Goal: Transaction & Acquisition: Obtain resource

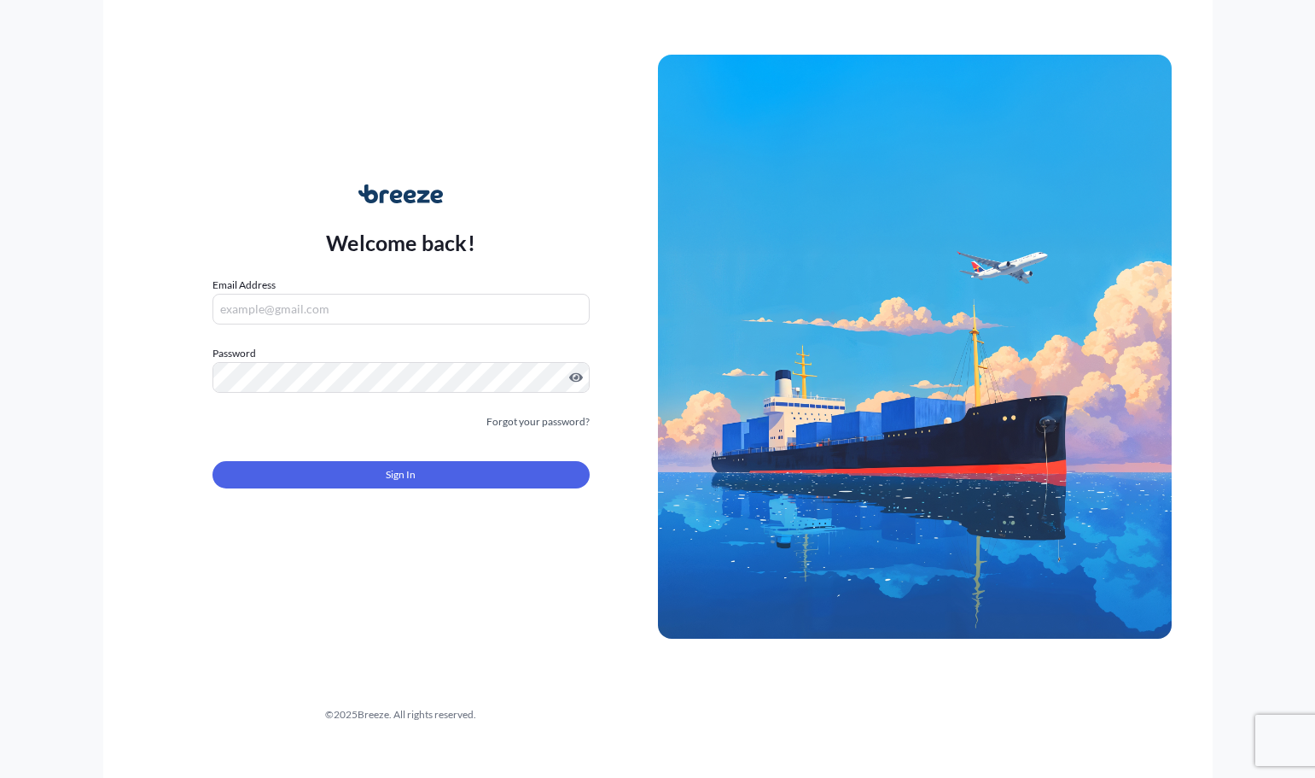
type input "[PERSON_NAME][EMAIL_ADDRESS][PERSON_NAME][DOMAIN_NAME]"
click at [466, 459] on div "Sign In" at bounding box center [401, 470] width 377 height 38
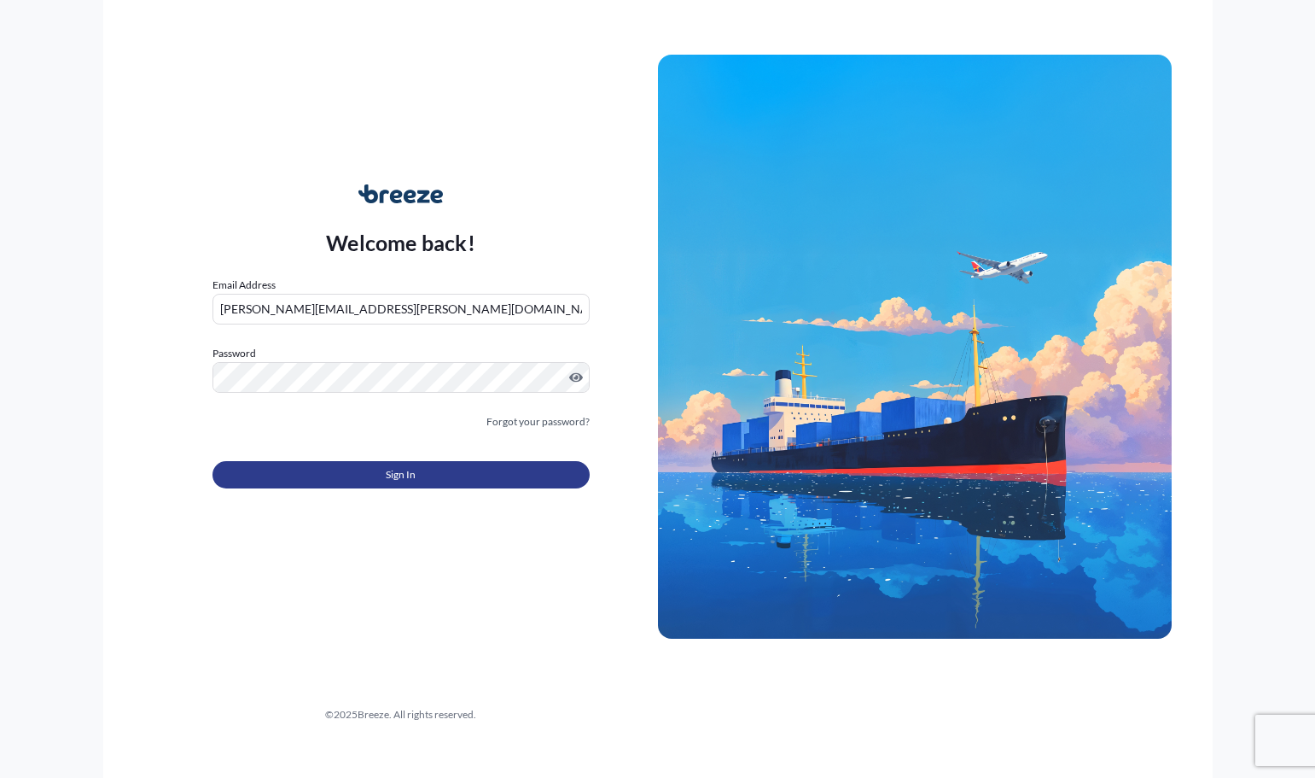
click at [467, 462] on button "Sign In" at bounding box center [401, 474] width 377 height 27
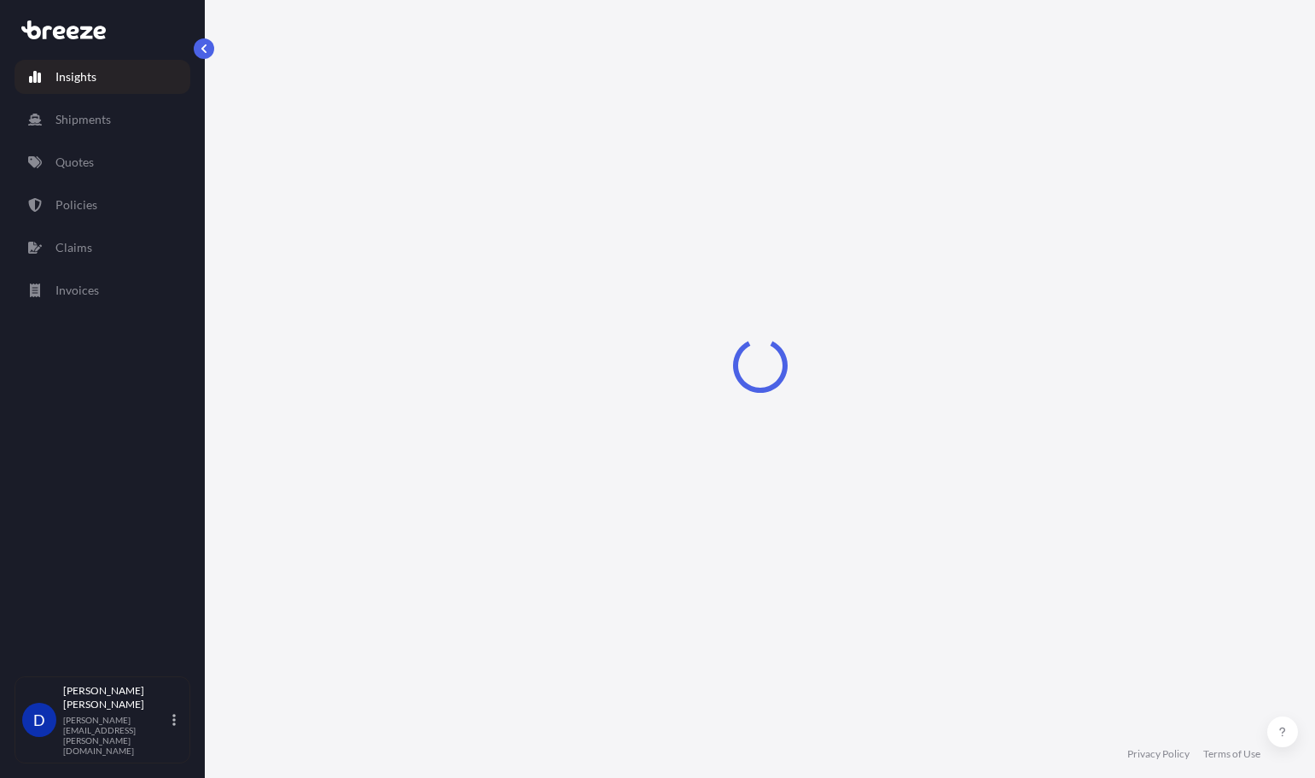
select select "2025"
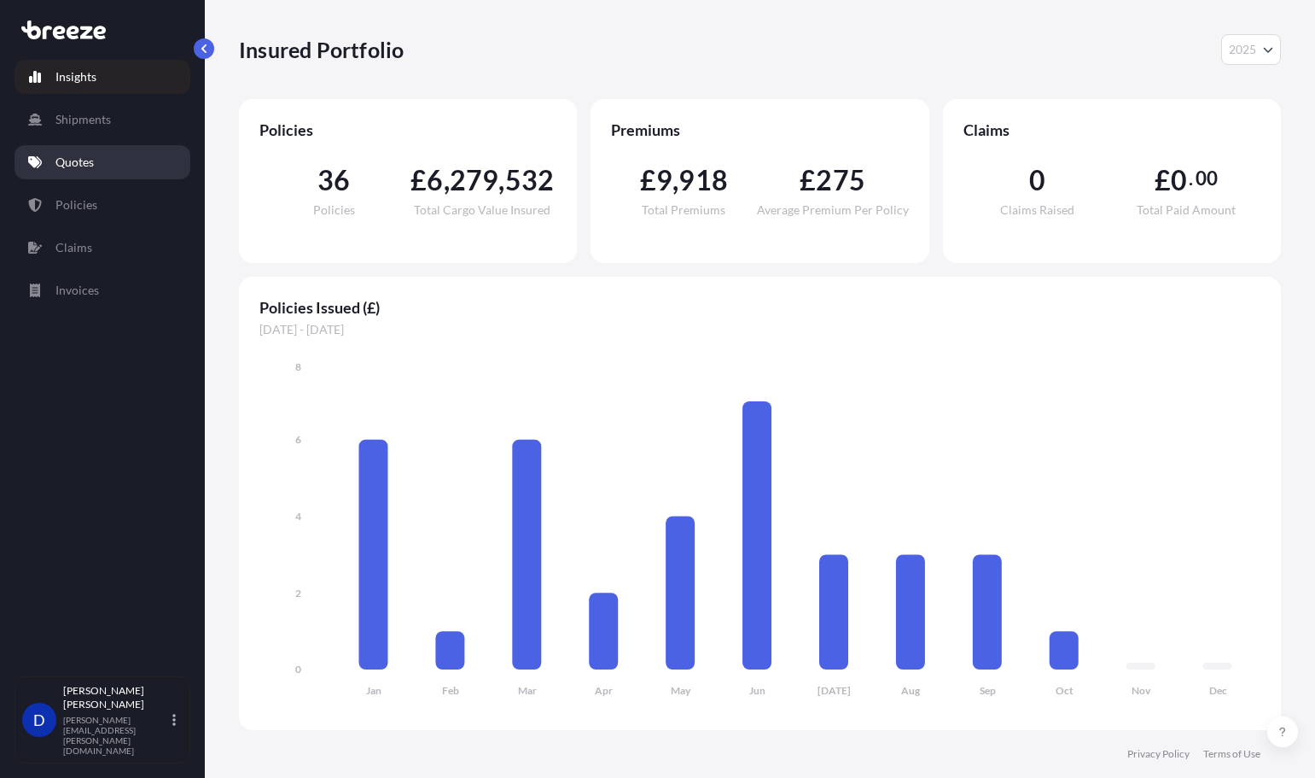
click at [42, 163] on link "Quotes" at bounding box center [103, 162] width 176 height 34
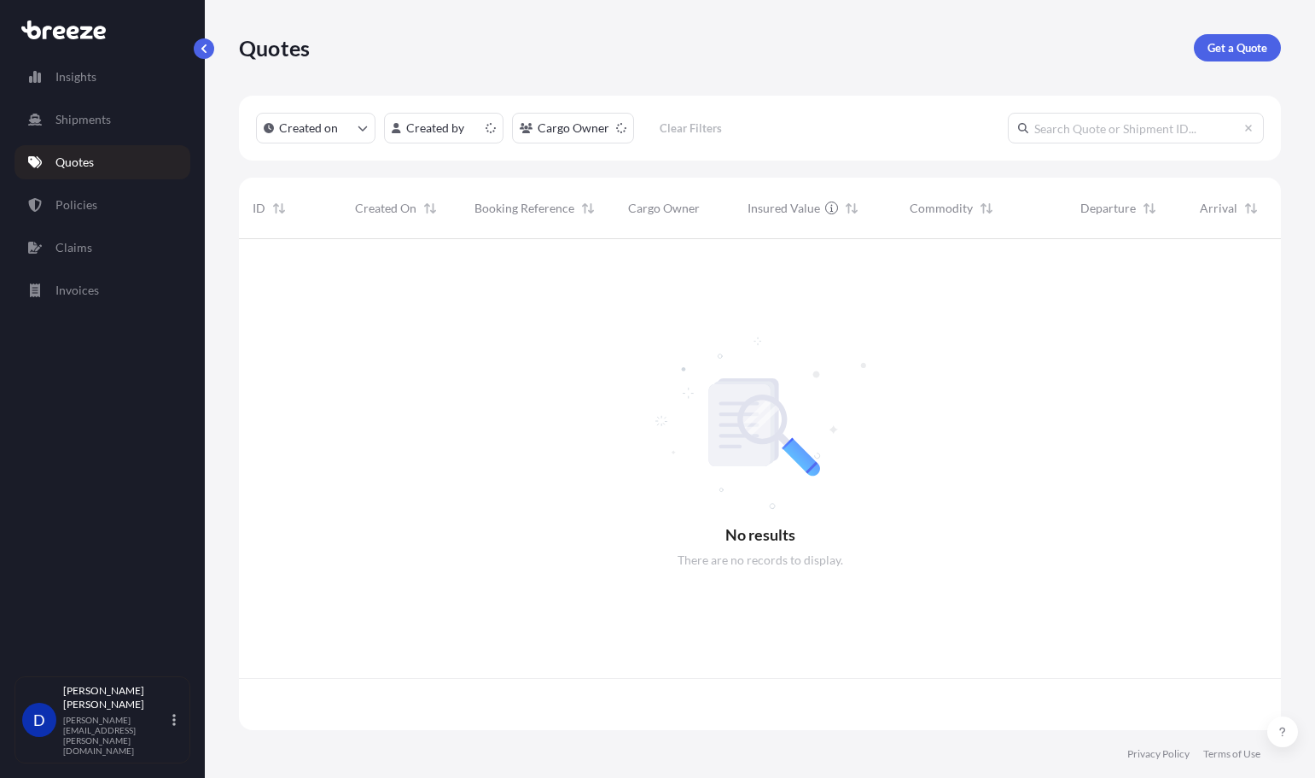
scroll to position [487, 1030]
click at [1053, 106] on div "Created on Created by Cargo Owner Clear Filters" at bounding box center [760, 128] width 1042 height 65
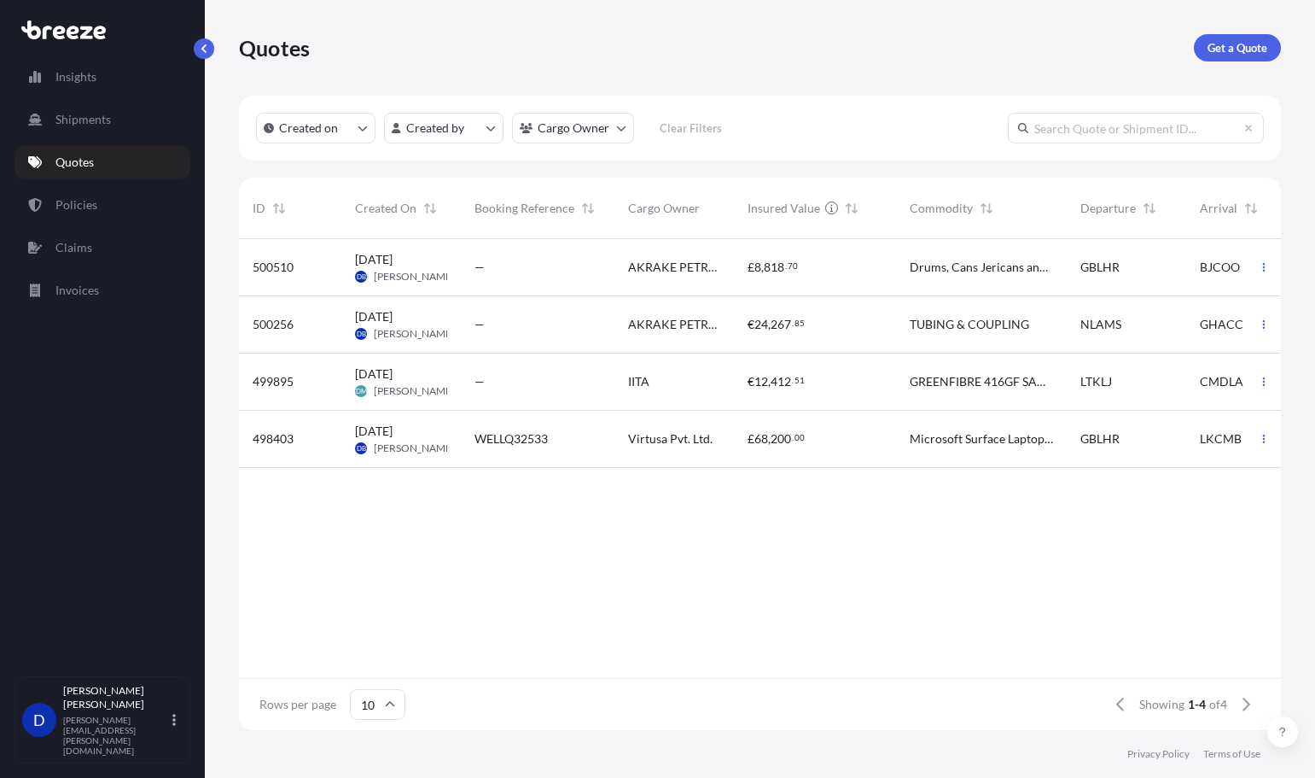
click at [1070, 126] on input "text" at bounding box center [1136, 128] width 256 height 31
drag, startPoint x: 1188, startPoint y: 57, endPoint x: 1217, endPoint y: 51, distance: 29.6
click at [1191, 56] on div "Quotes Get a Quote" at bounding box center [760, 47] width 1042 height 27
click at [1219, 50] on p "Get a Quote" at bounding box center [1238, 47] width 60 height 17
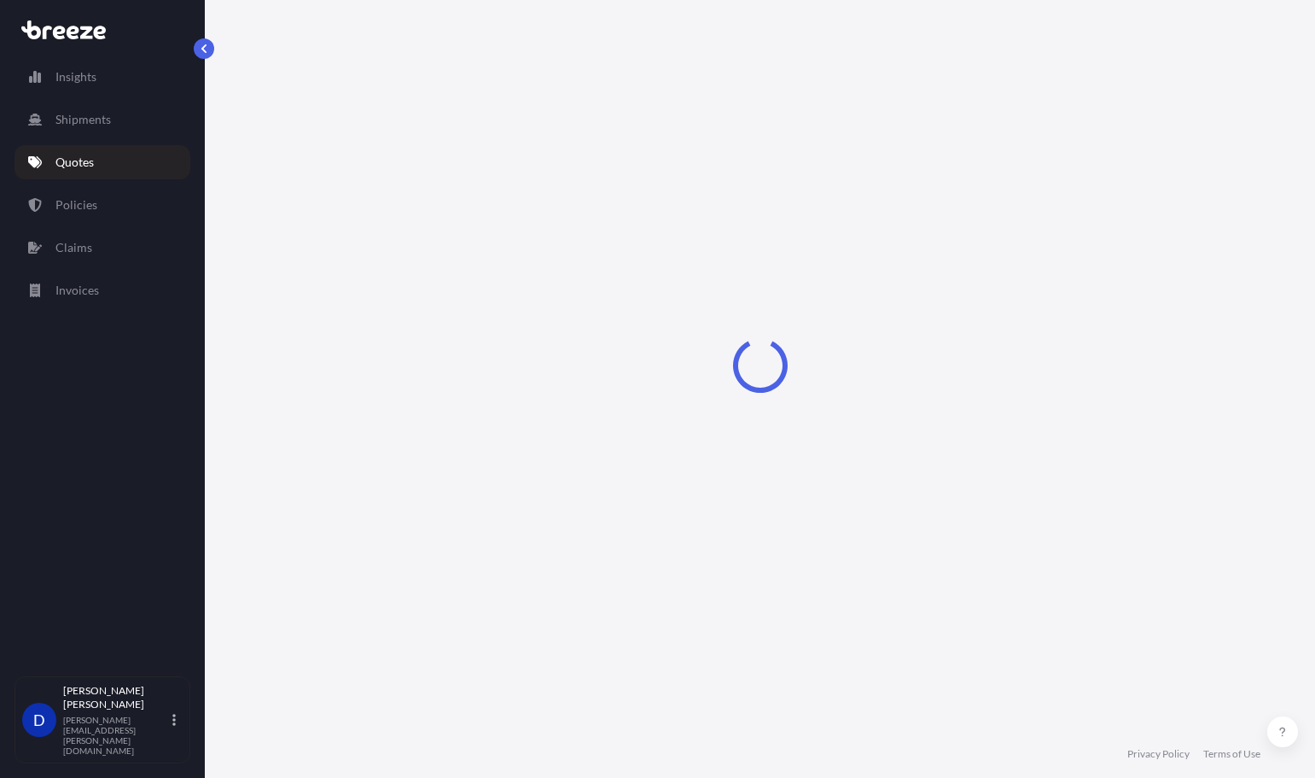
select select "Sea"
select select "1"
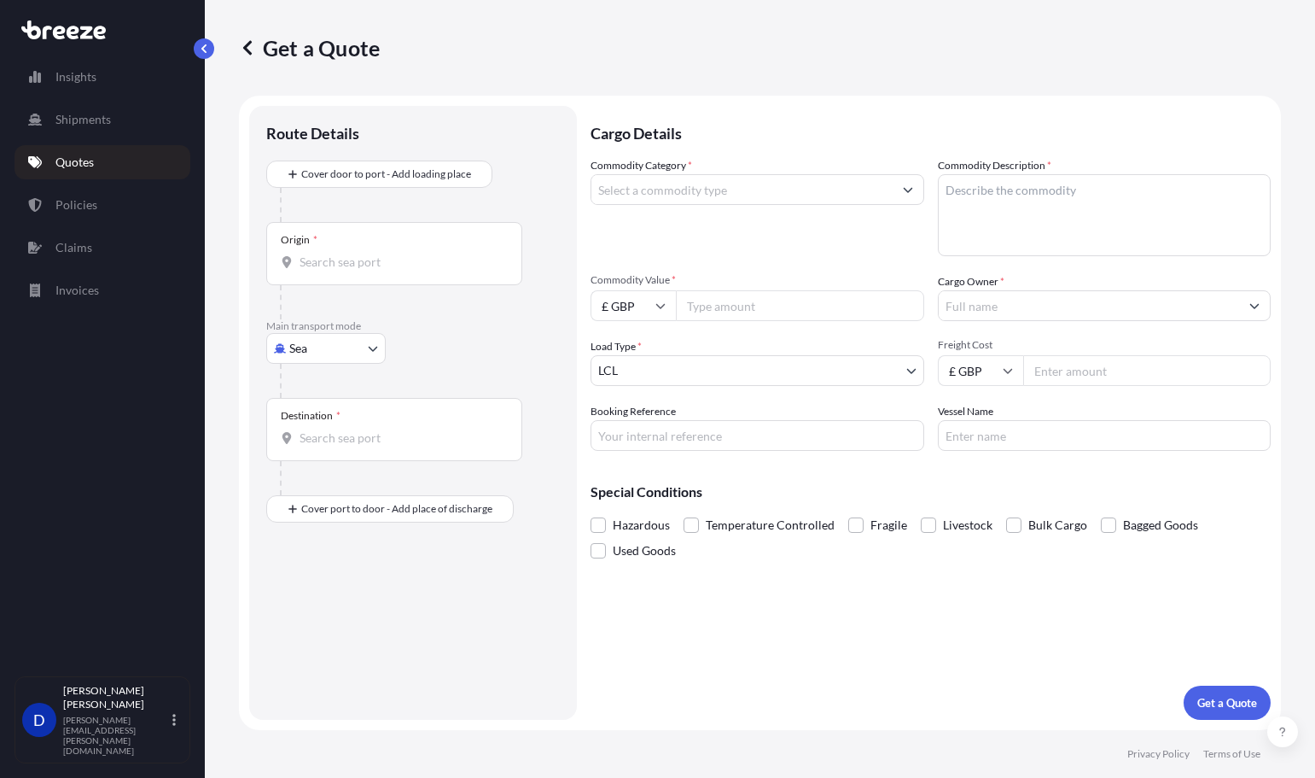
click at [710, 295] on input "Commodity Value *" at bounding box center [800, 305] width 248 height 31
type input "200000"
click at [1051, 359] on input "Freight Cost" at bounding box center [1148, 370] width 248 height 31
type input "15550"
click at [728, 433] on input "Booking Reference" at bounding box center [758, 435] width 334 height 31
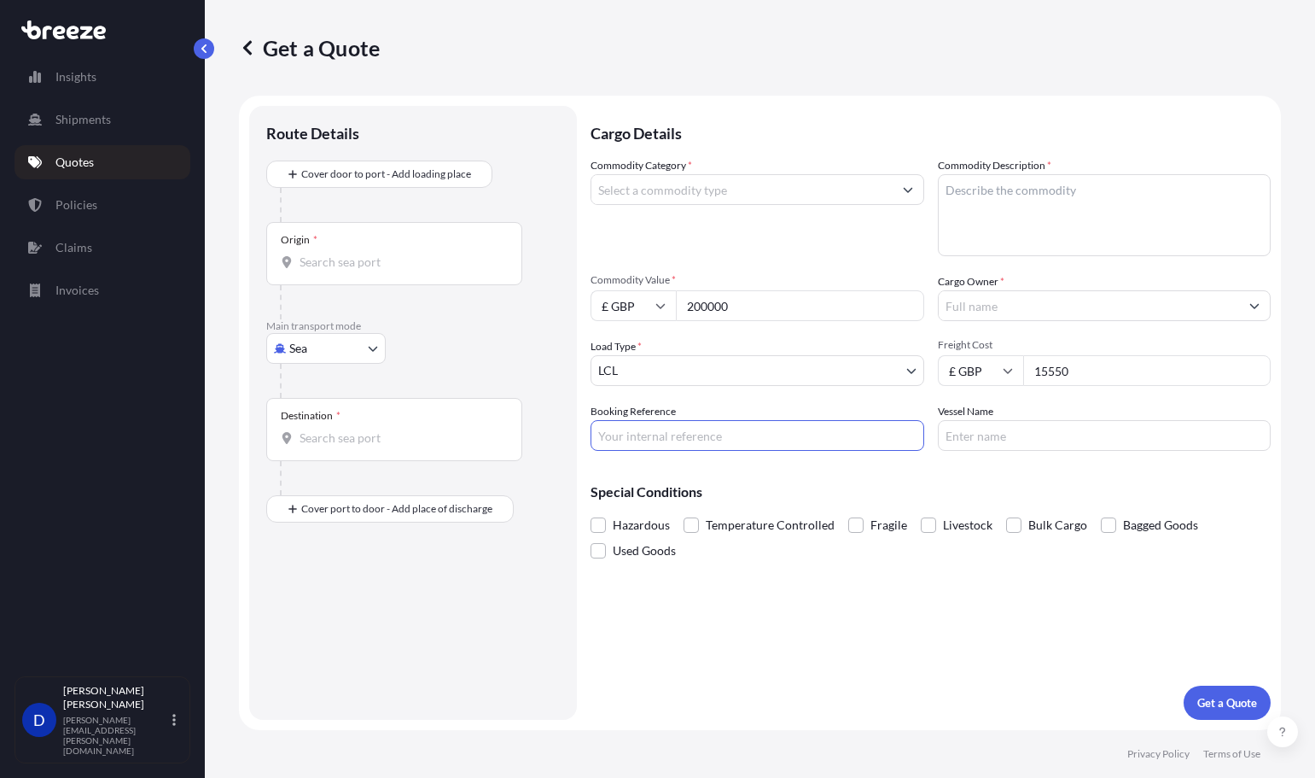
click at [324, 365] on div at bounding box center [420, 381] width 280 height 34
click at [333, 352] on body "Insights Shipments Quotes Policies Claims Invoices D [PERSON_NAME] [PERSON_NAME…" at bounding box center [657, 389] width 1315 height 778
click at [302, 417] on span "Air" at bounding box center [307, 423] width 17 height 17
select select "Air"
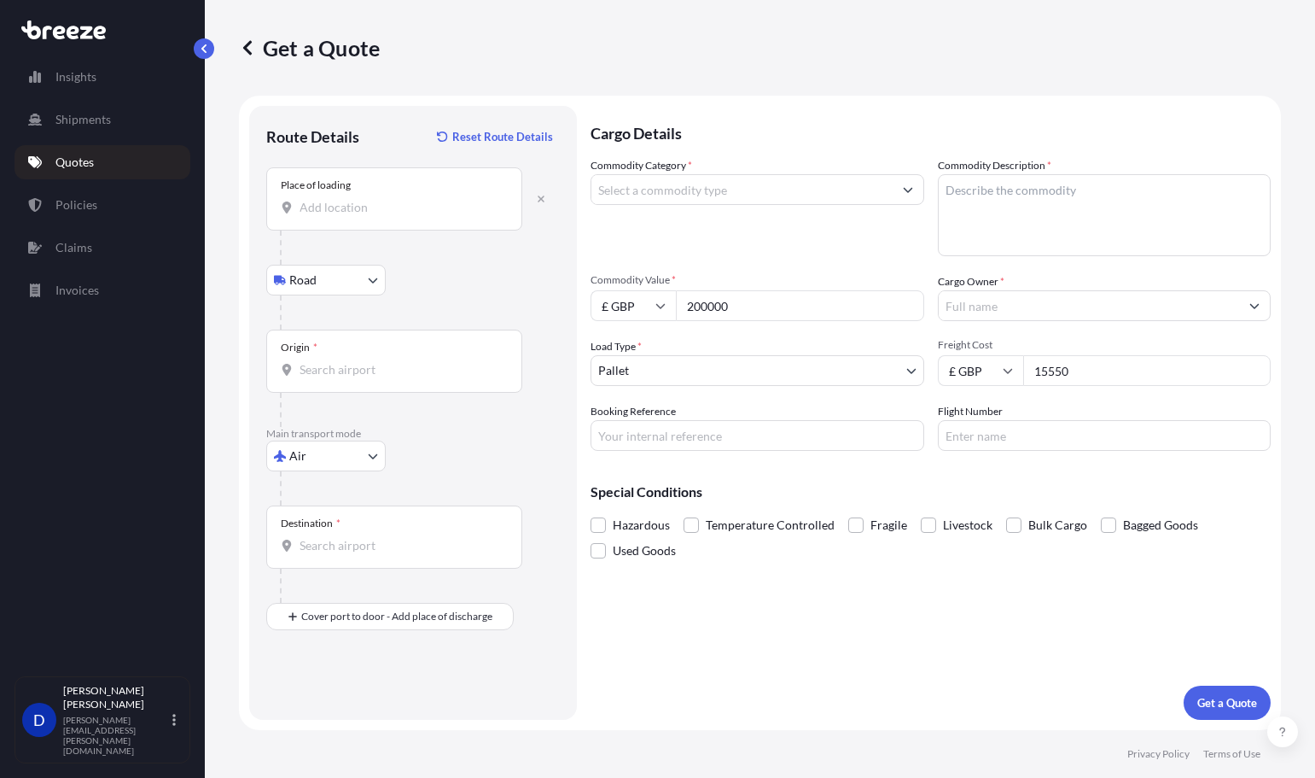
click at [364, 214] on input "Place of loading" at bounding box center [400, 207] width 201 height 17
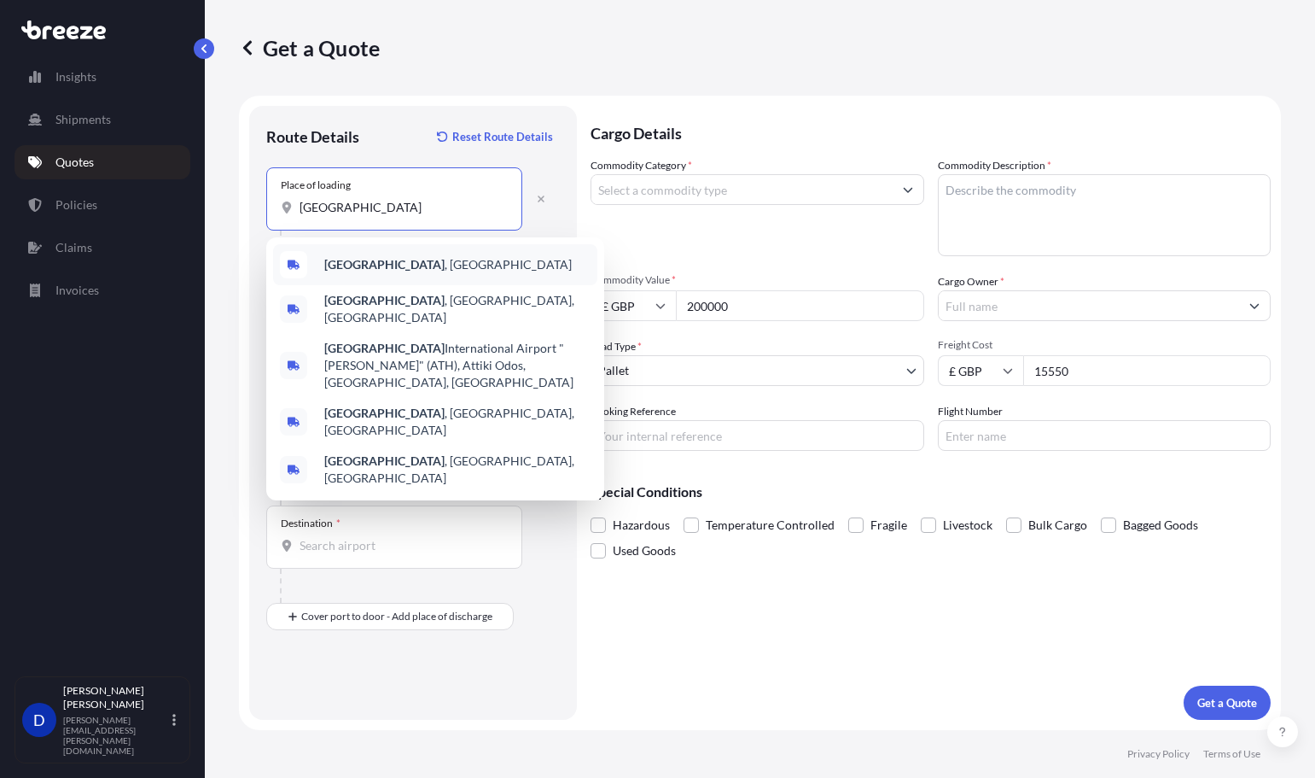
click at [400, 268] on span "[GEOGRAPHIC_DATA] , [GEOGRAPHIC_DATA]" at bounding box center [448, 264] width 248 height 17
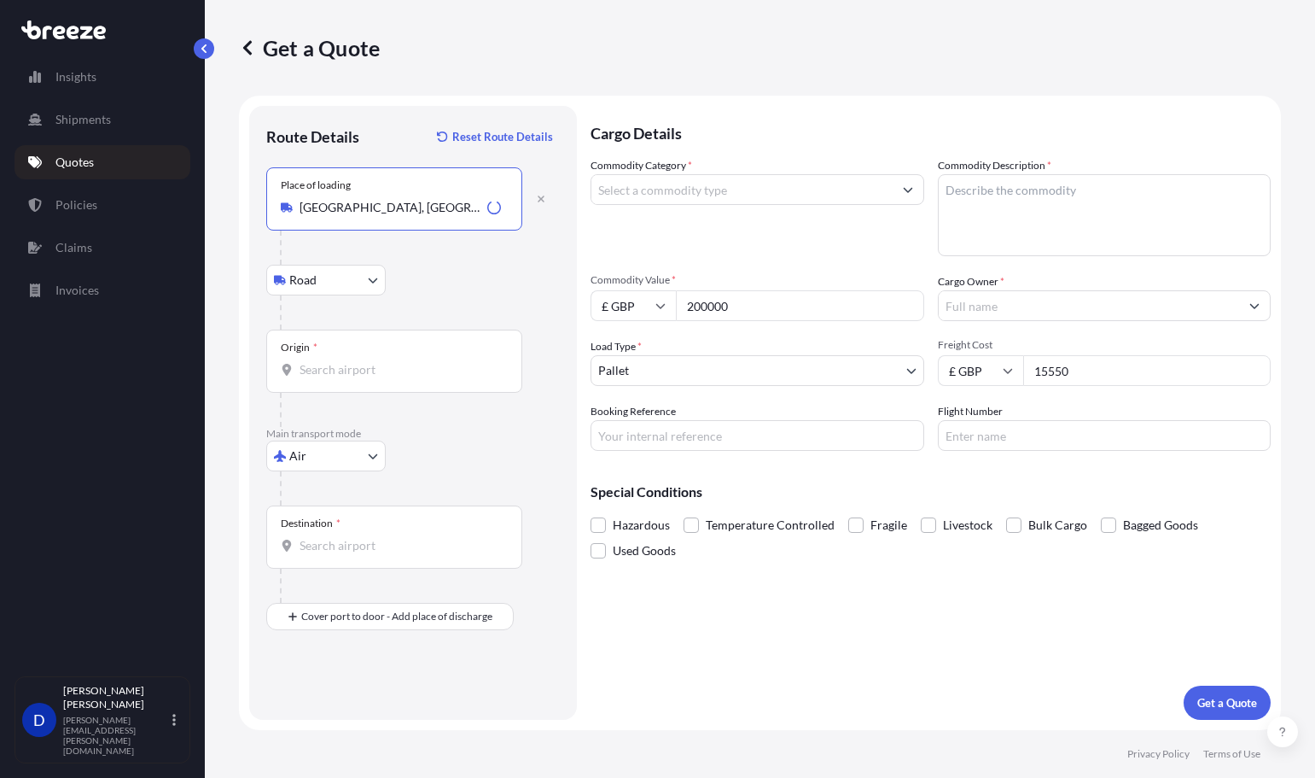
type input "[GEOGRAPHIC_DATA], [GEOGRAPHIC_DATA]"
click at [335, 364] on input "Origin *" at bounding box center [400, 369] width 201 height 17
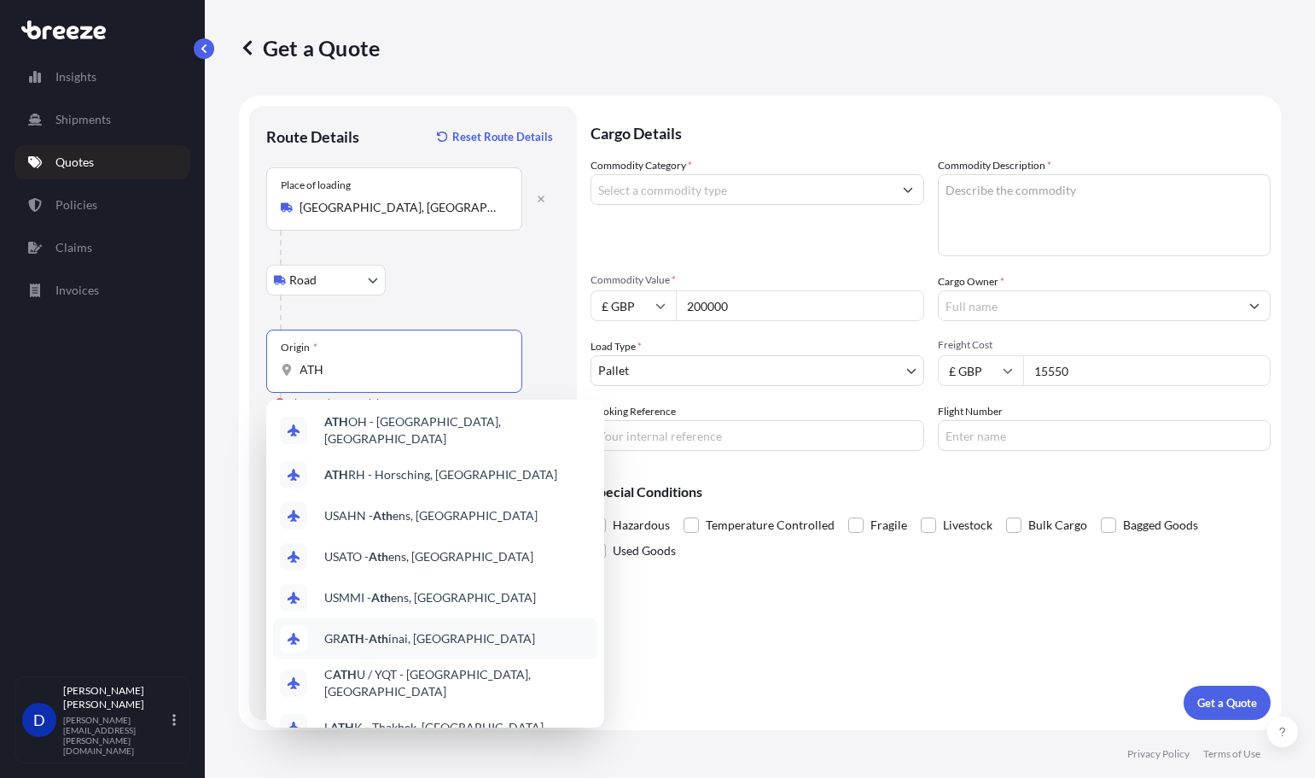
click at [409, 637] on span "GR ATH - Ath inai, [GEOGRAPHIC_DATA]" at bounding box center [429, 638] width 211 height 17
type input "GRATH - Athinai, [GEOGRAPHIC_DATA]"
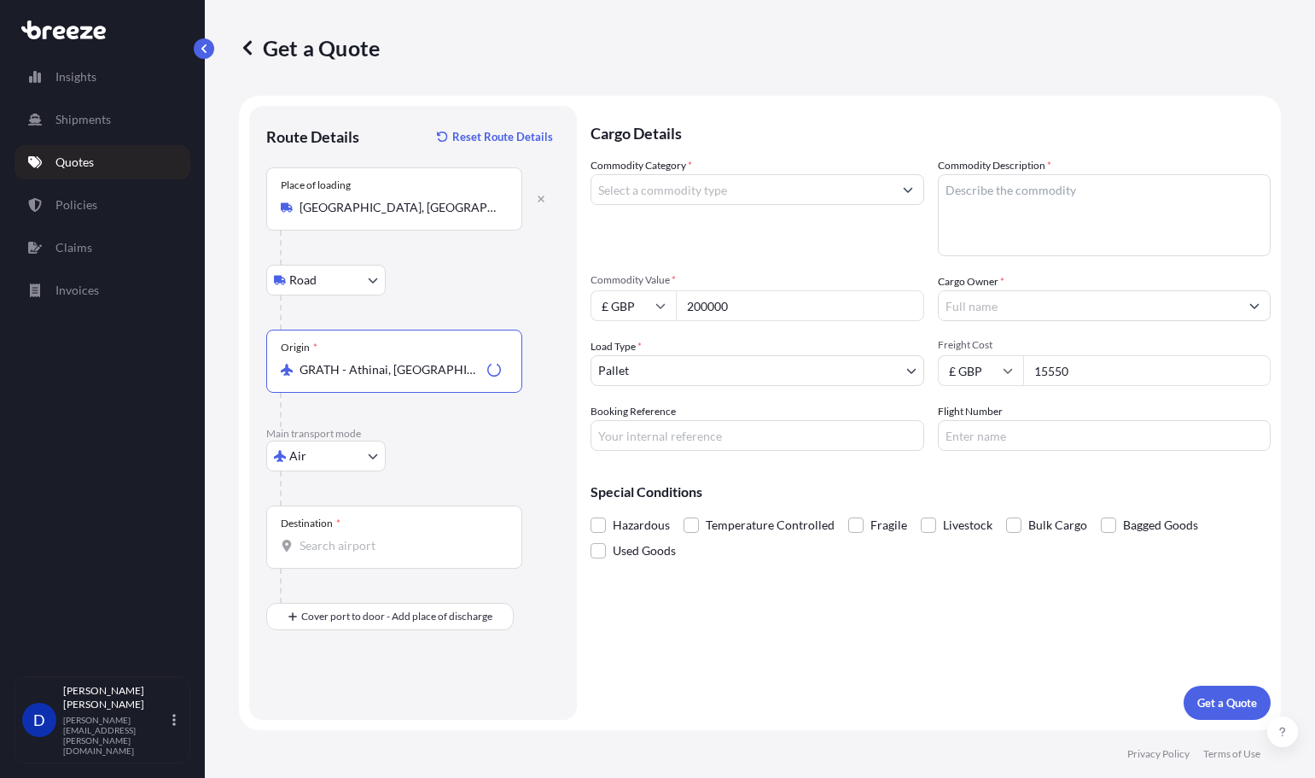
click at [322, 452] on body "10 options available. Insights Shipments Quotes Policies Claims Invoices D [PER…" at bounding box center [657, 389] width 1315 height 778
click at [341, 550] on input "Destination *" at bounding box center [400, 545] width 201 height 17
type input "USCLT - [GEOGRAPHIC_DATA], [GEOGRAPHIC_DATA]"
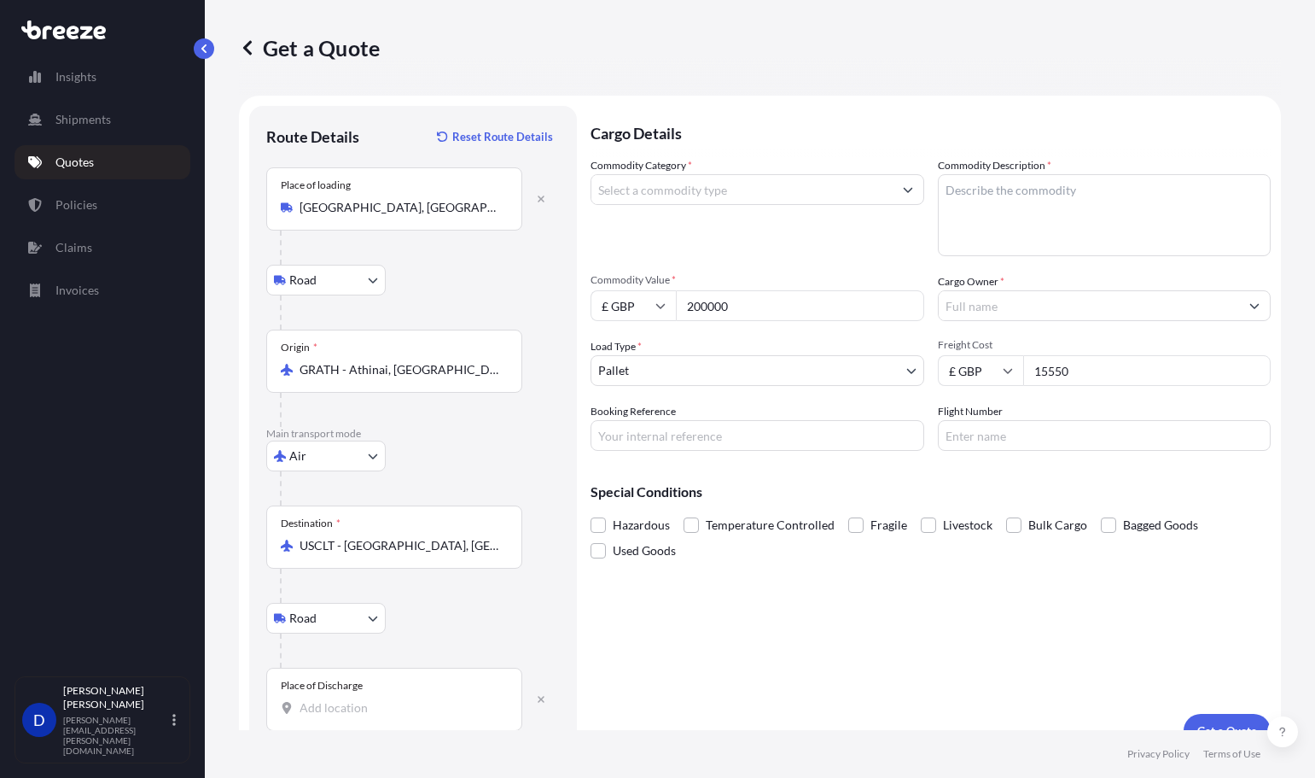
drag, startPoint x: 330, startPoint y: 697, endPoint x: 338, endPoint y: 703, distance: 9.7
click at [332, 697] on div "Place of Discharge" at bounding box center [394, 699] width 256 height 63
click at [332, 699] on input "Place of Discharge" at bounding box center [400, 707] width 201 height 17
click at [393, 717] on div "Place of Discharge" at bounding box center [394, 699] width 256 height 63
click at [393, 716] on input "Place of Discharge" at bounding box center [400, 707] width 201 height 17
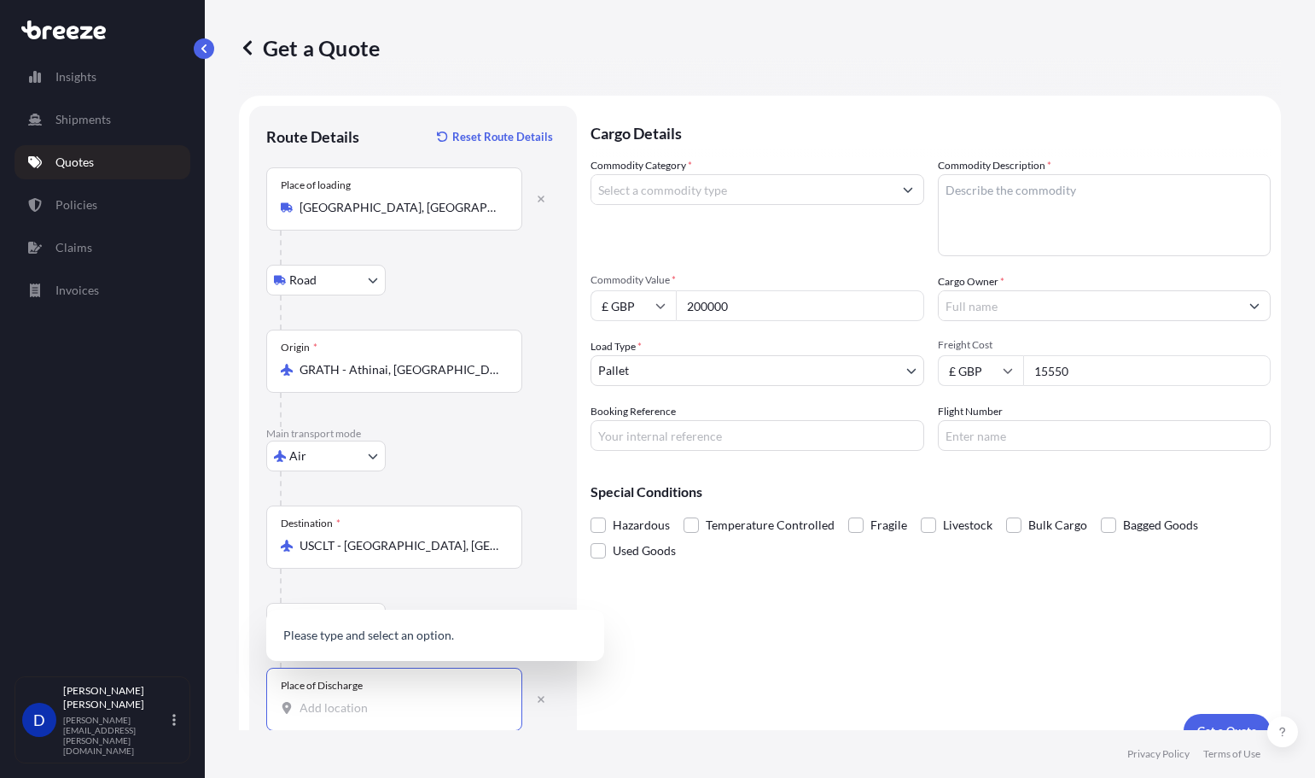
paste input "Blythewood [US_STATE]"
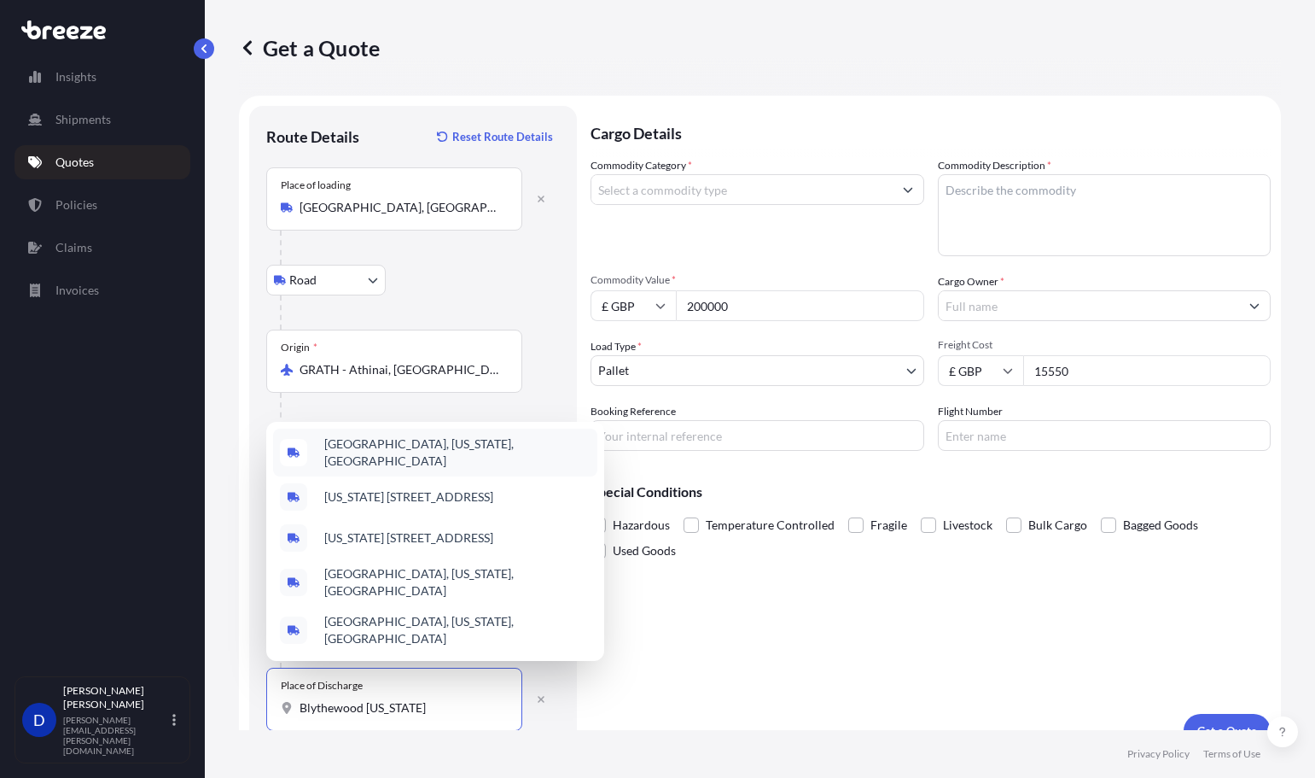
click at [402, 440] on div "[GEOGRAPHIC_DATA], [US_STATE], [GEOGRAPHIC_DATA]" at bounding box center [435, 453] width 324 height 48
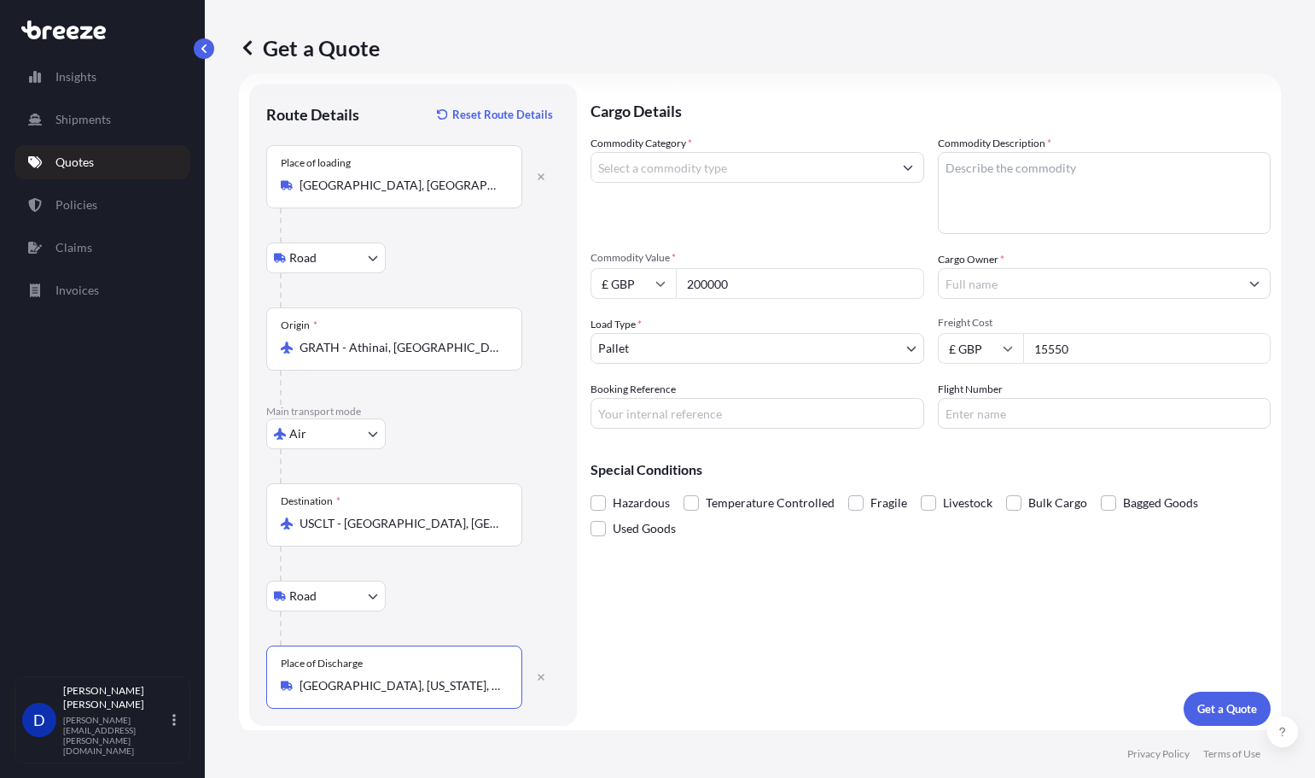
scroll to position [28, 0]
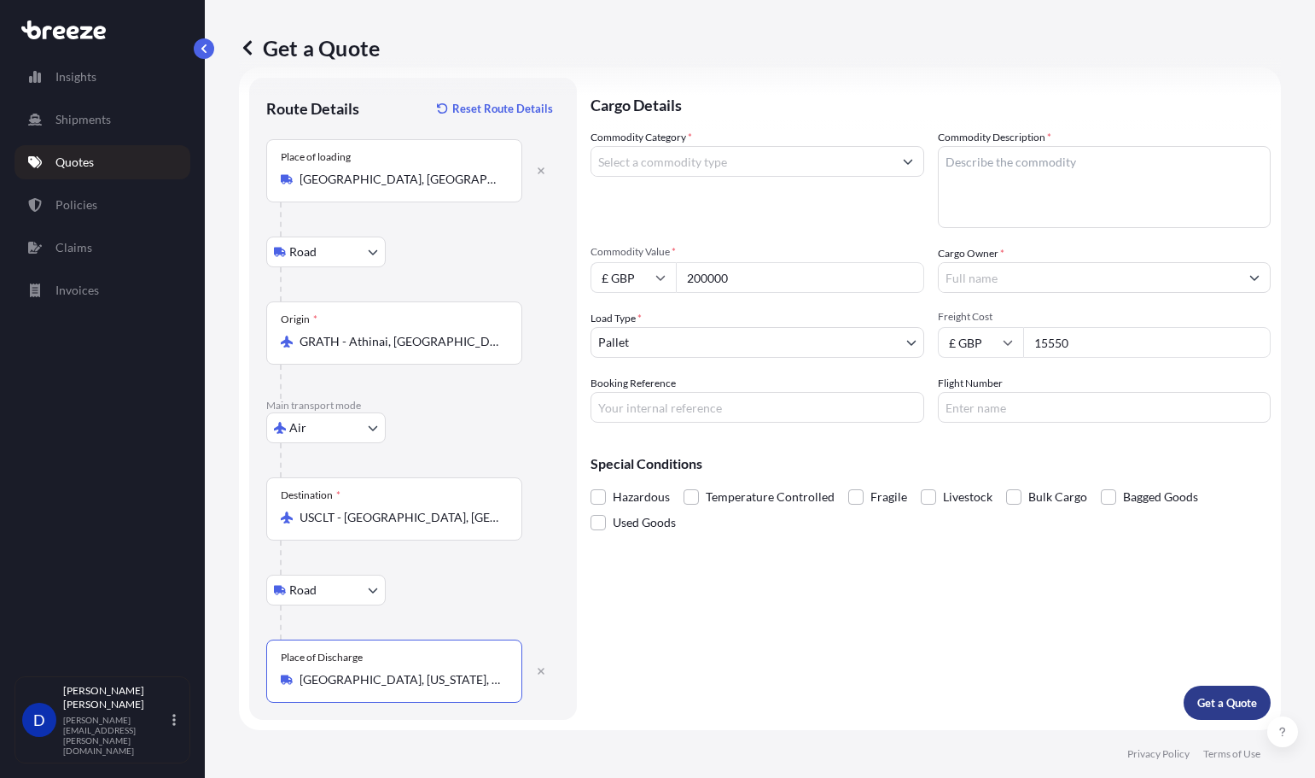
type input "[GEOGRAPHIC_DATA], [US_STATE], [GEOGRAPHIC_DATA]"
click at [1198, 695] on p "Get a Quote" at bounding box center [1228, 702] width 60 height 17
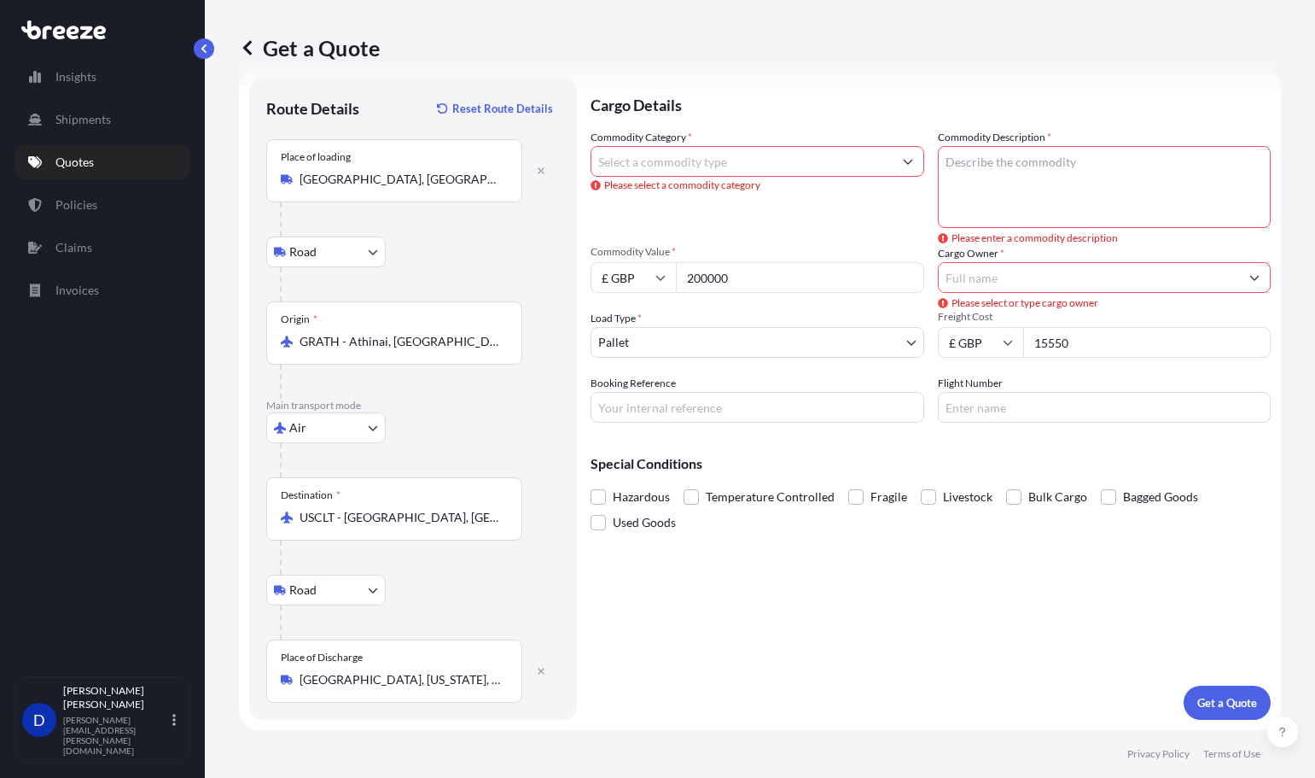
click at [720, 146] on div at bounding box center [758, 161] width 334 height 31
click at [709, 166] on input "Commodity Category *" at bounding box center [742, 161] width 301 height 31
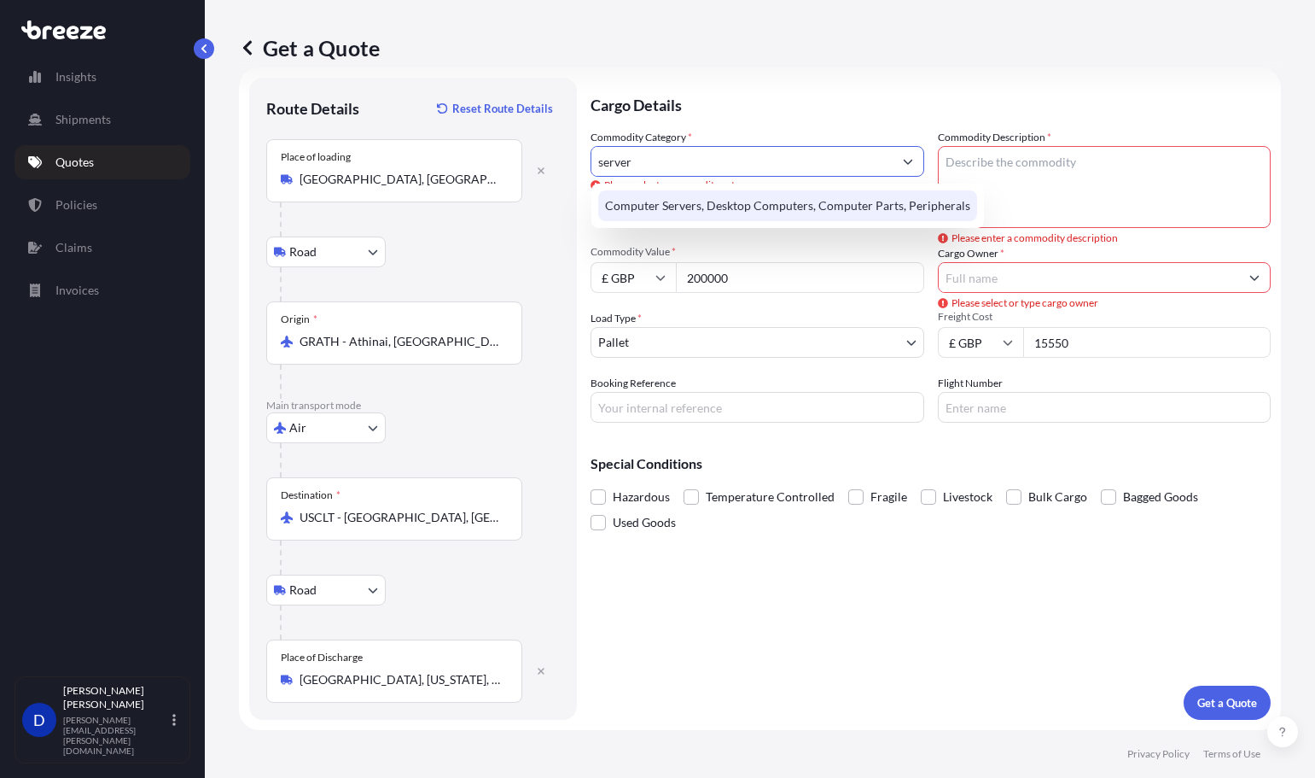
click at [768, 212] on div "Computer Servers, Desktop Computers, Computer Parts, Peripherals" at bounding box center [787, 205] width 379 height 31
type input "Computer Servers, Desktop Computers, Computer Parts, Peripherals"
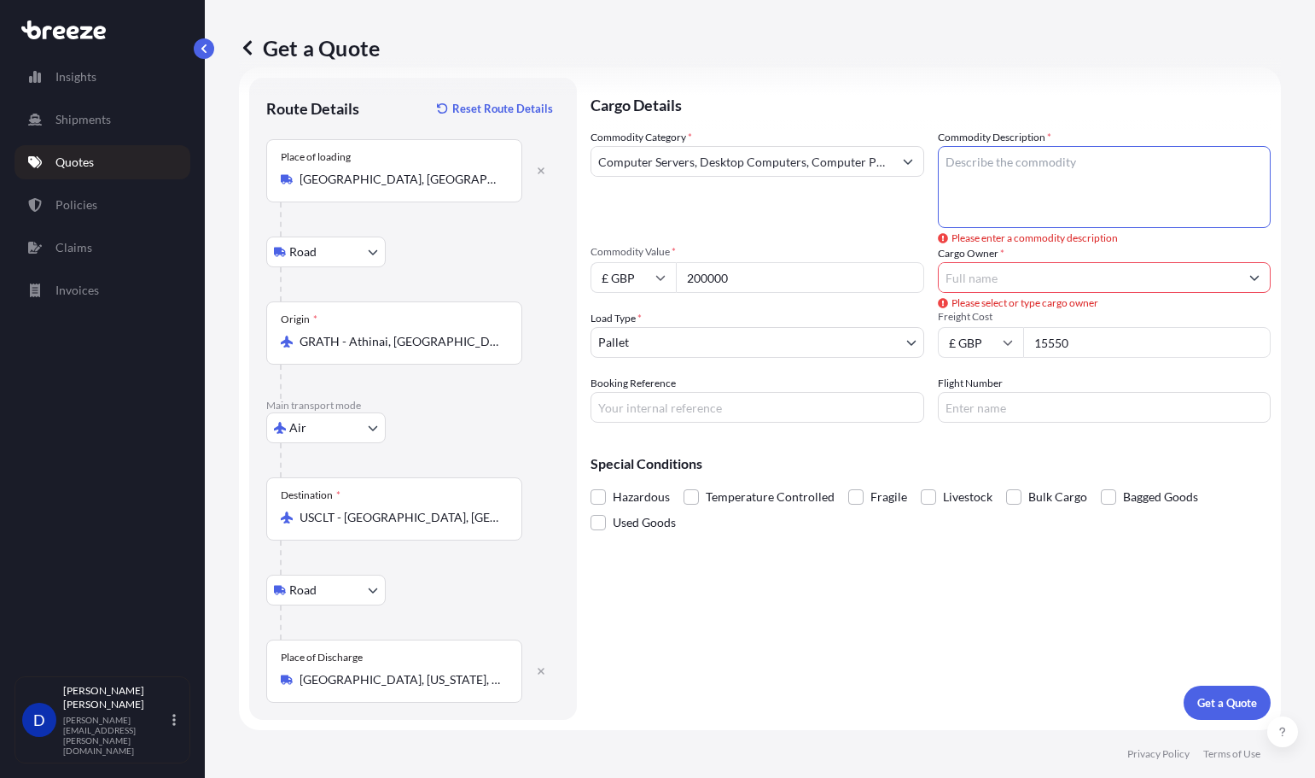
click at [1018, 191] on textarea "Commodity Description *" at bounding box center [1105, 187] width 334 height 82
type textarea "Server and server equipment"
click at [1047, 289] on input "Cargo Owner *" at bounding box center [1089, 277] width 301 height 31
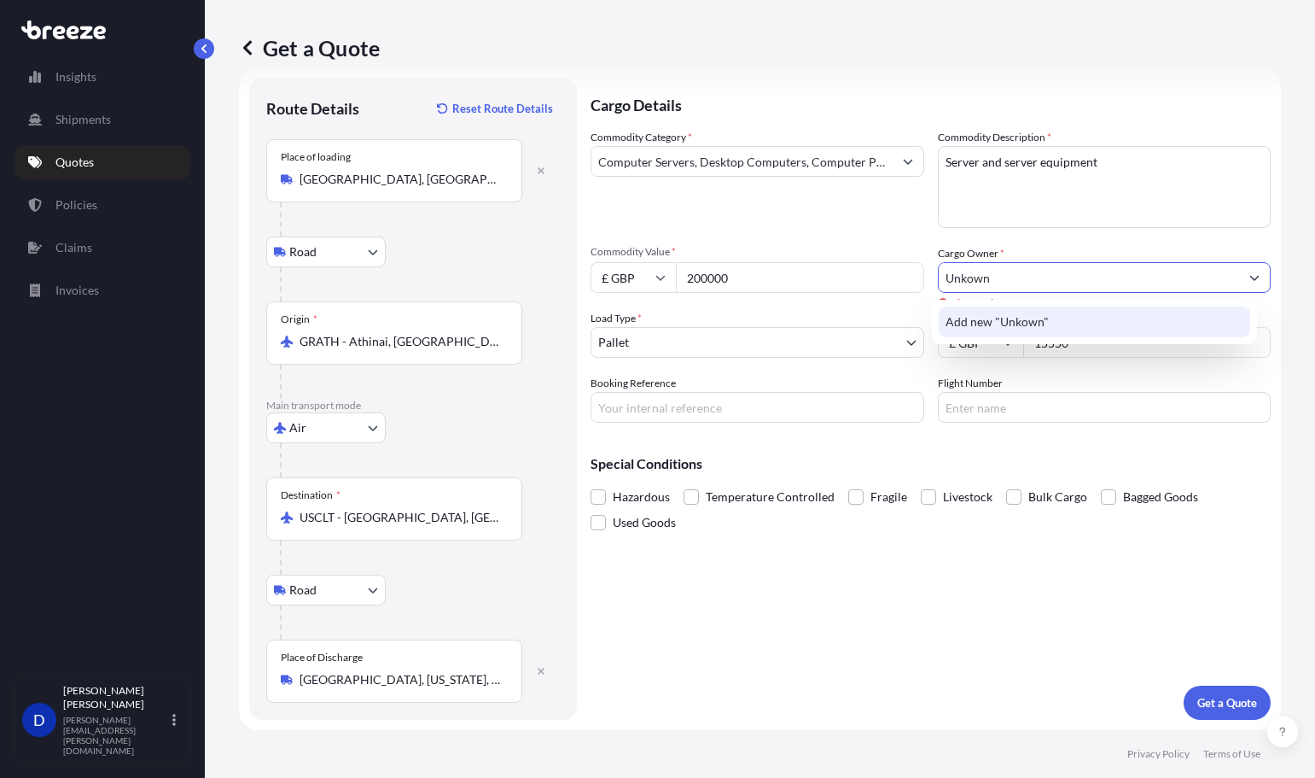
click at [960, 277] on input "Unkown" at bounding box center [1089, 277] width 301 height 31
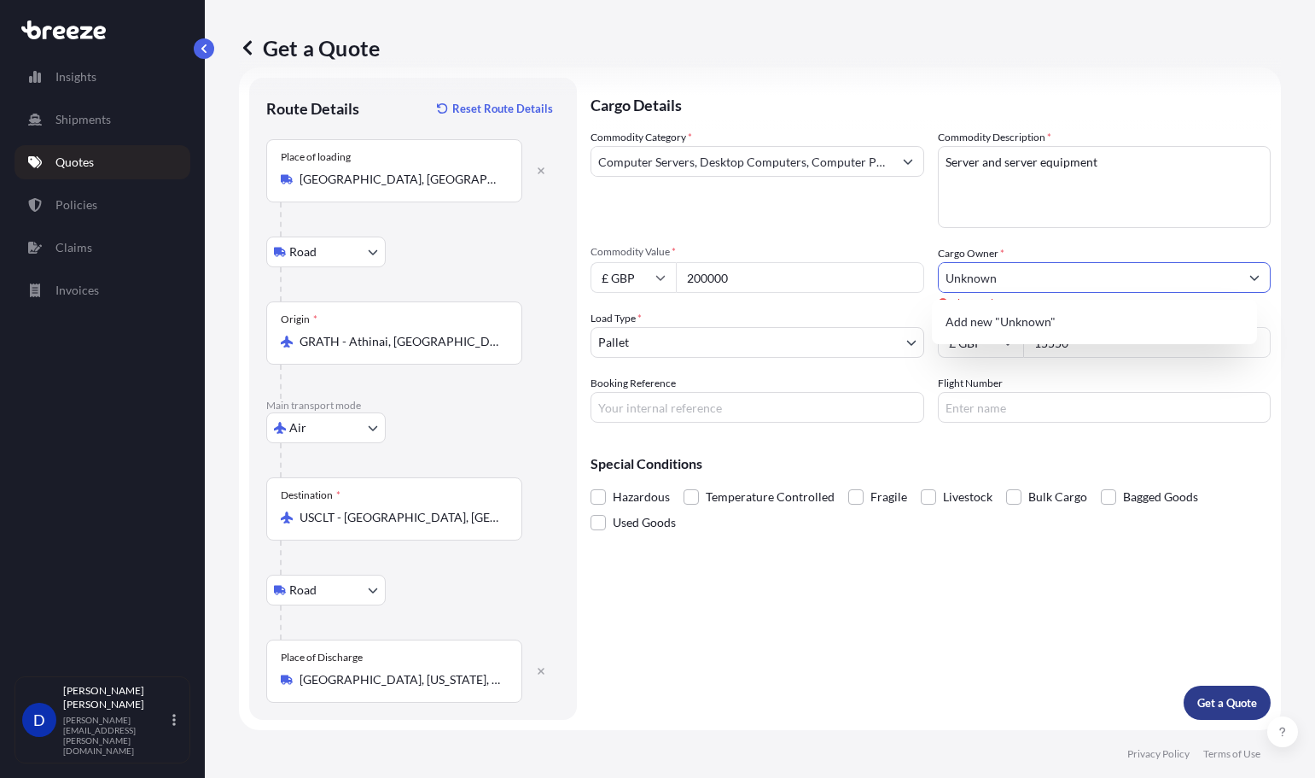
type input "Unknown"
click at [1213, 700] on p "Get a Quote" at bounding box center [1228, 702] width 60 height 17
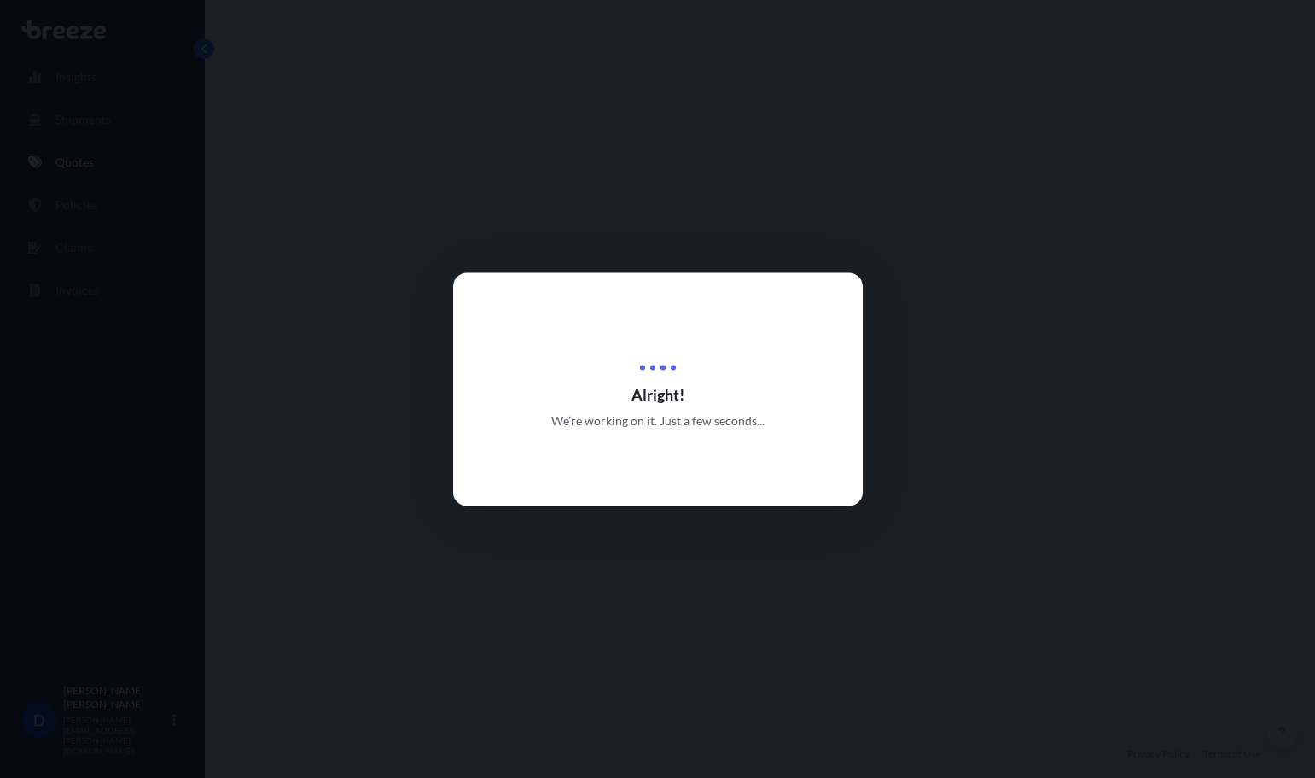
select select "Road"
select select "Air"
select select "Road"
select select "1"
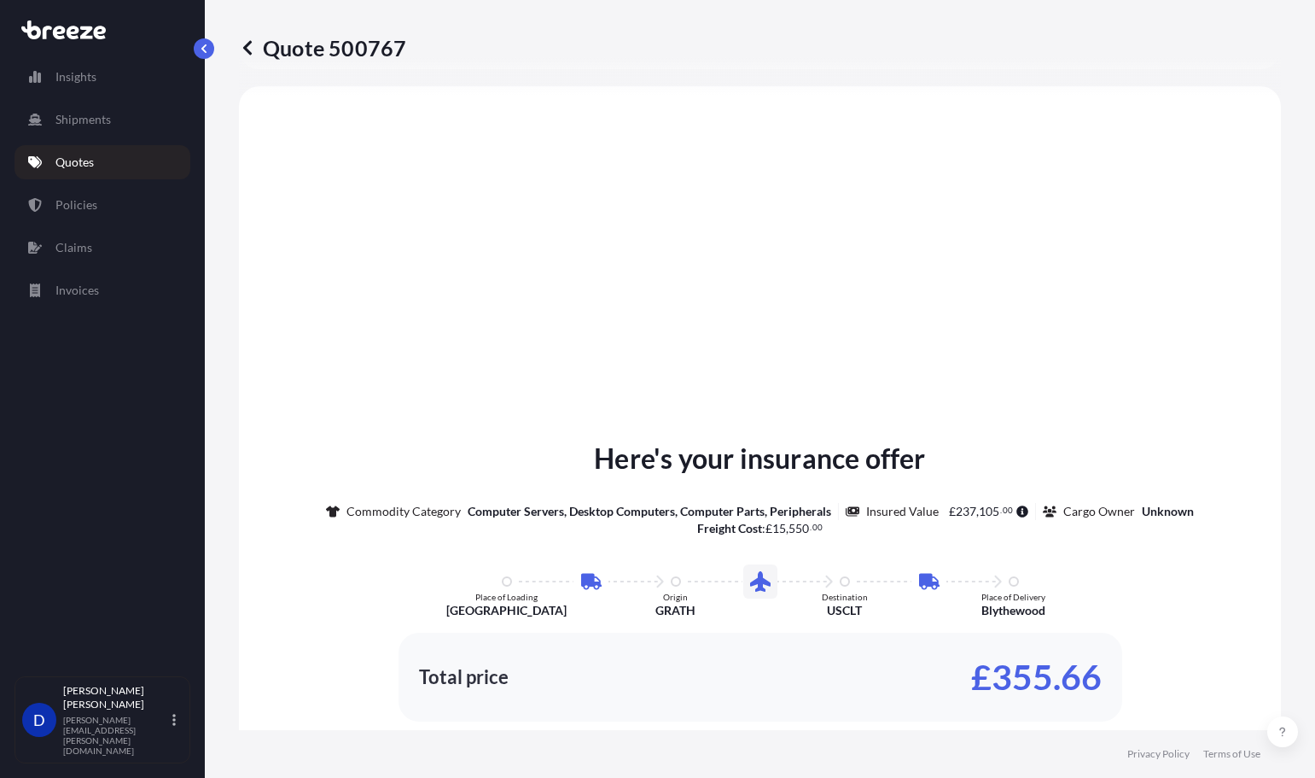
scroll to position [683, 0]
